Goal: Find specific fact: Find contact information

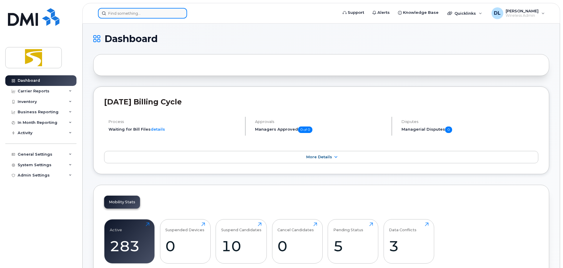
click at [153, 16] on input at bounding box center [142, 13] width 89 height 11
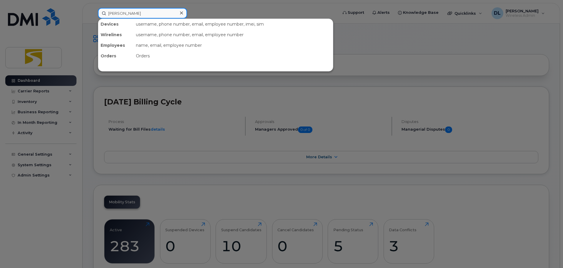
type input "dale"
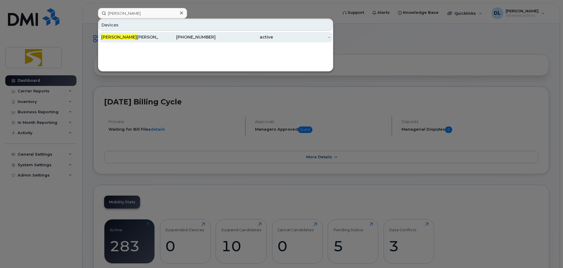
click at [163, 36] on div "204-227-2283" at bounding box center [186, 37] width 57 height 6
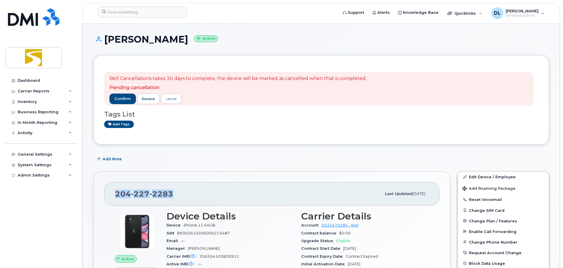
drag, startPoint x: 178, startPoint y: 195, endPoint x: 103, endPoint y: 190, distance: 75.7
click at [103, 190] on div "204 227 2283 Last updated Nov 25, 2024 Active Send Message 40.83 MB  used 30.00…" at bounding box center [271, 263] width 357 height 185
copy span "204 227 2283"
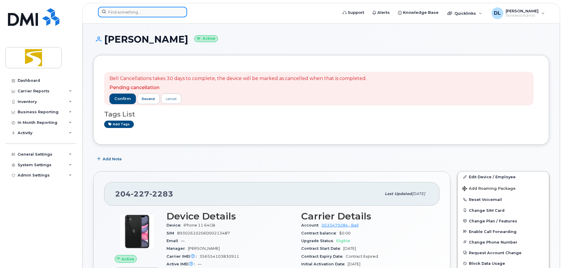
click at [133, 13] on input at bounding box center [142, 12] width 89 height 11
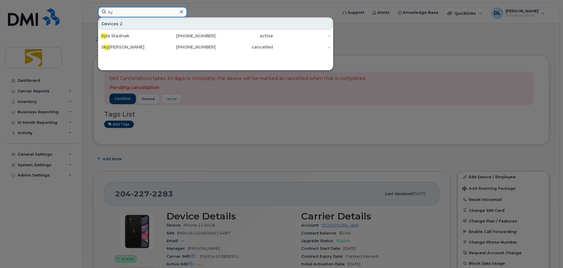
type input "k"
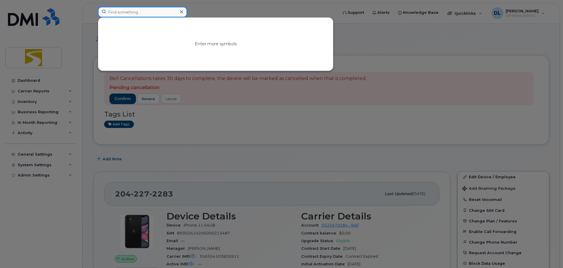
click at [146, 10] on input at bounding box center [142, 12] width 89 height 11
paste input "2042969183"
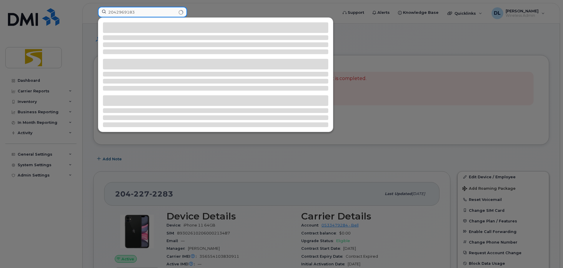
type input "2042969183"
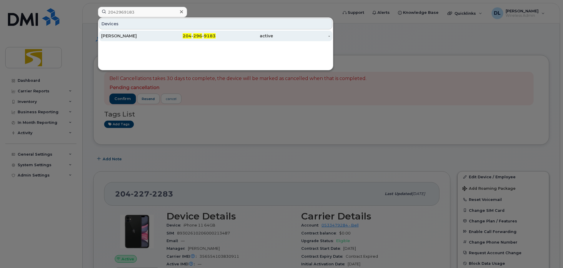
click at [136, 34] on div "Trevor Nelson" at bounding box center [129, 36] width 57 height 6
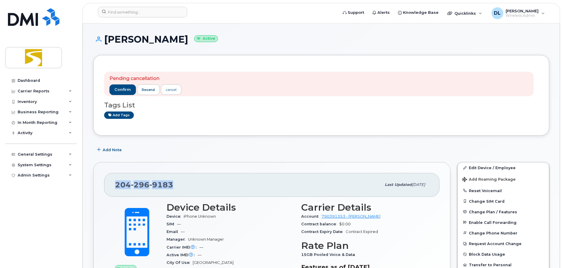
drag, startPoint x: 174, startPoint y: 186, endPoint x: 110, endPoint y: 184, distance: 64.1
click at [110, 184] on div "204 296 9183 Last updated Apr 16, 2024" at bounding box center [271, 185] width 335 height 24
copy span "204 296 9183"
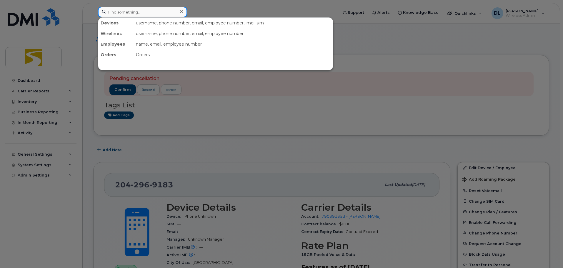
click at [162, 9] on input at bounding box center [142, 12] width 89 height 11
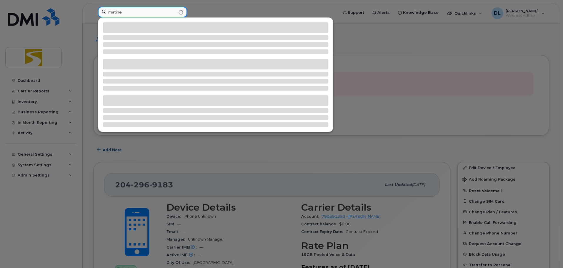
type input "matine"
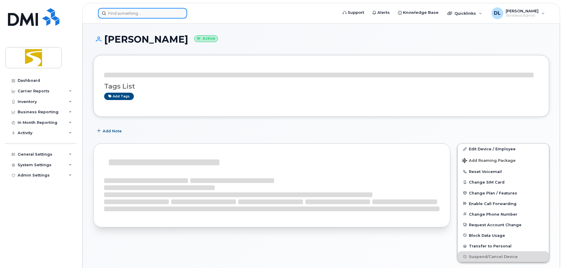
click at [130, 13] on input at bounding box center [142, 13] width 89 height 11
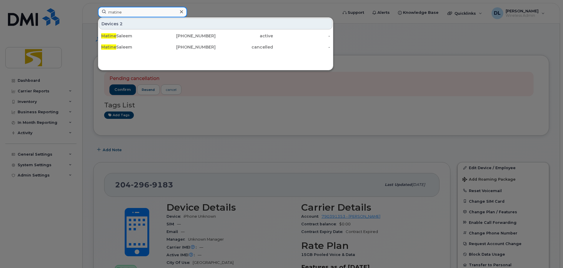
type input "matine"
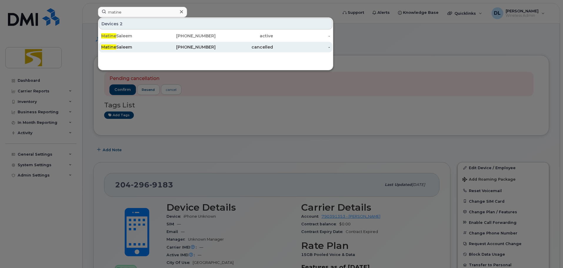
click at [220, 43] on div "cancelled" at bounding box center [243, 47] width 57 height 11
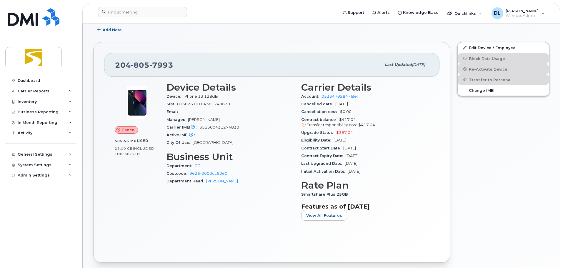
scroll to position [73, 0]
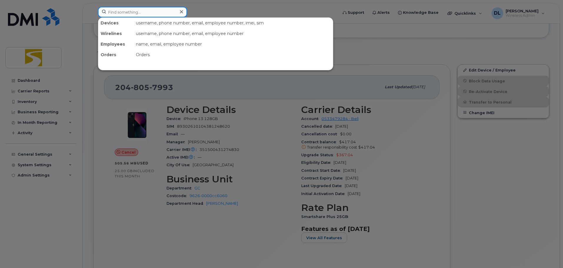
click at [150, 10] on input at bounding box center [142, 12] width 89 height 11
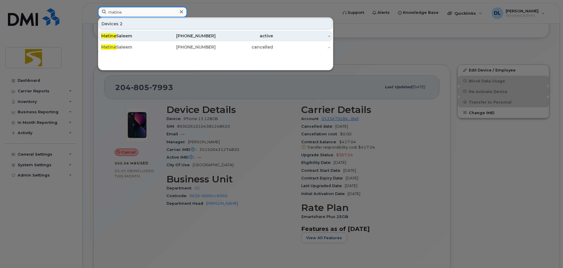
type input "matine"
click at [152, 33] on div "[PERSON_NAME]" at bounding box center [129, 36] width 57 height 11
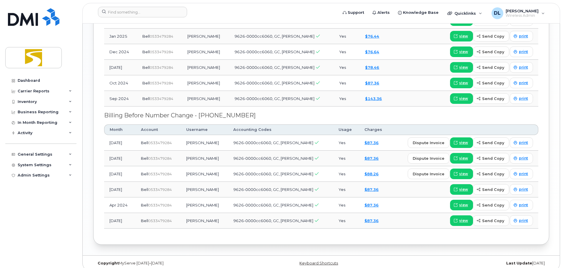
scroll to position [597, 0]
